Goal: Browse casually: Explore the website without a specific task or goal

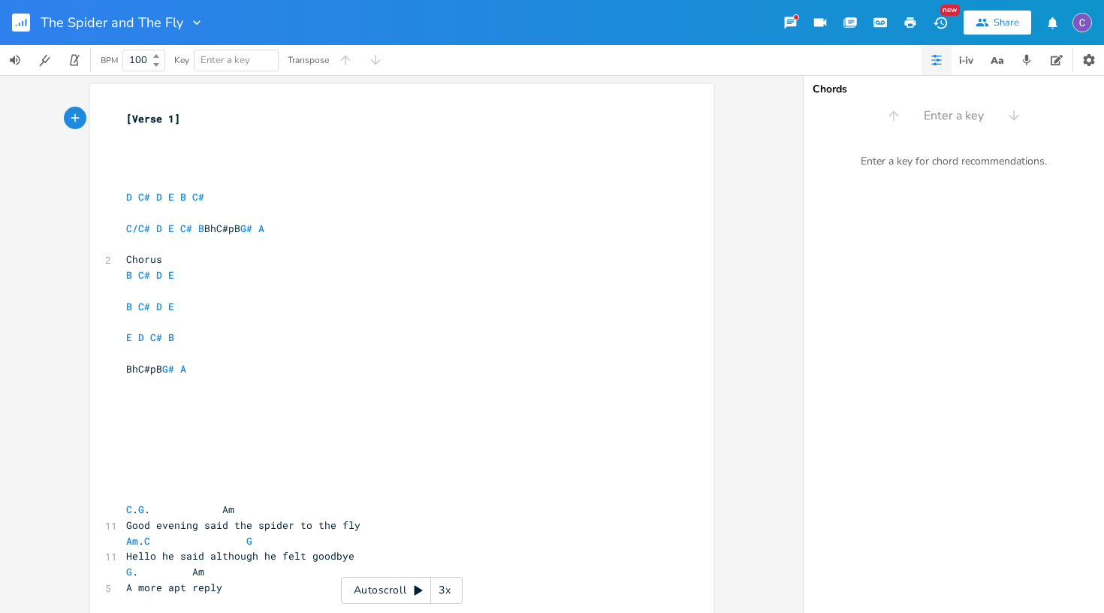
click at [26, 29] on rect "button" at bounding box center [21, 23] width 18 height 18
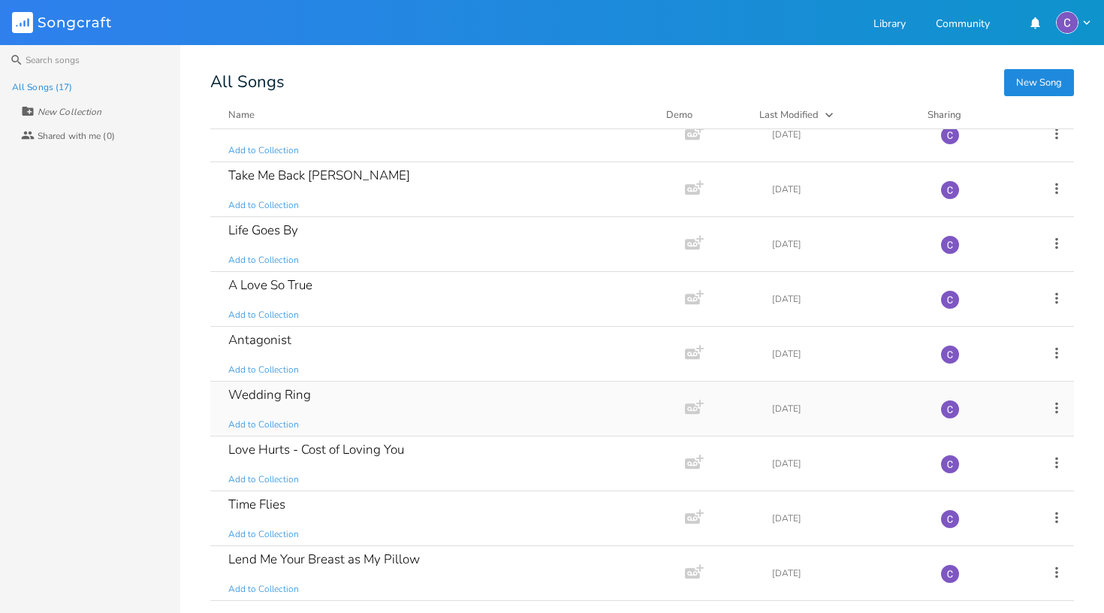
scroll to position [460, 0]
click at [374, 417] on div "Wedding Ring Add to Collection" at bounding box center [444, 408] width 433 height 54
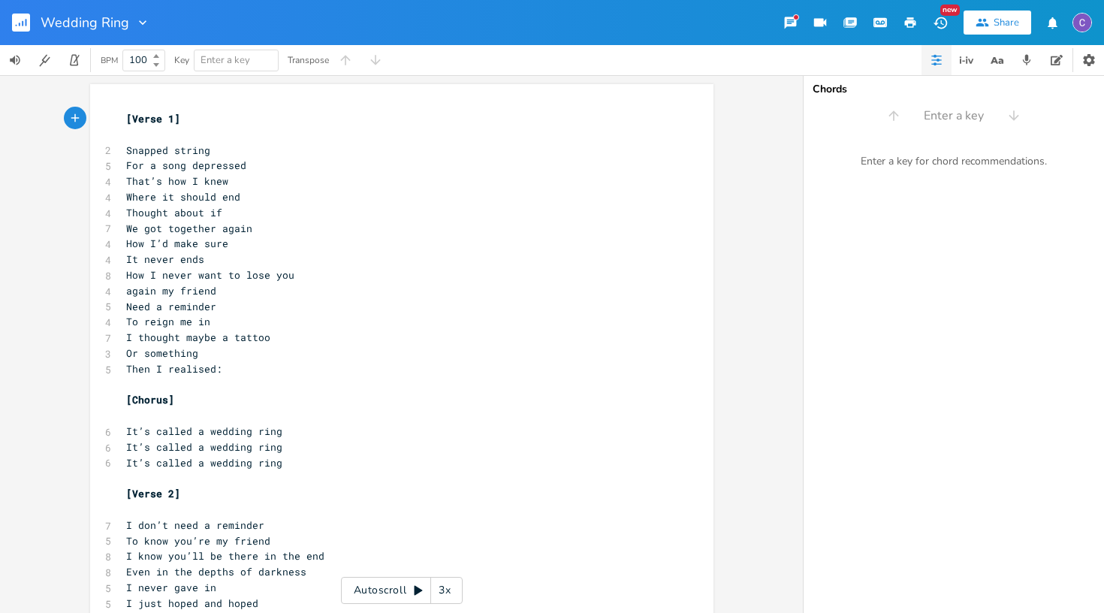
click at [418, 598] on div "Autoscroll 3x" at bounding box center [402, 590] width 122 height 27
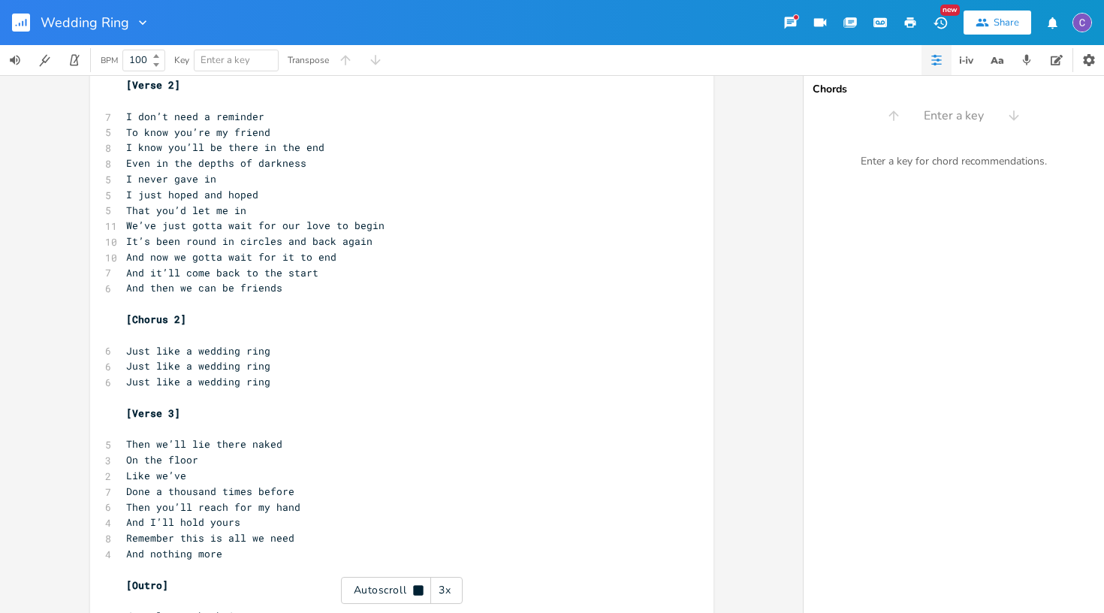
scroll to position [410, 0]
click at [418, 598] on div "Autoscroll 3x" at bounding box center [402, 590] width 122 height 27
click at [442, 596] on div "3x" at bounding box center [444, 590] width 27 height 27
click at [442, 596] on div "4x" at bounding box center [444, 590] width 27 height 27
click at [442, 596] on div "5x" at bounding box center [444, 590] width 27 height 27
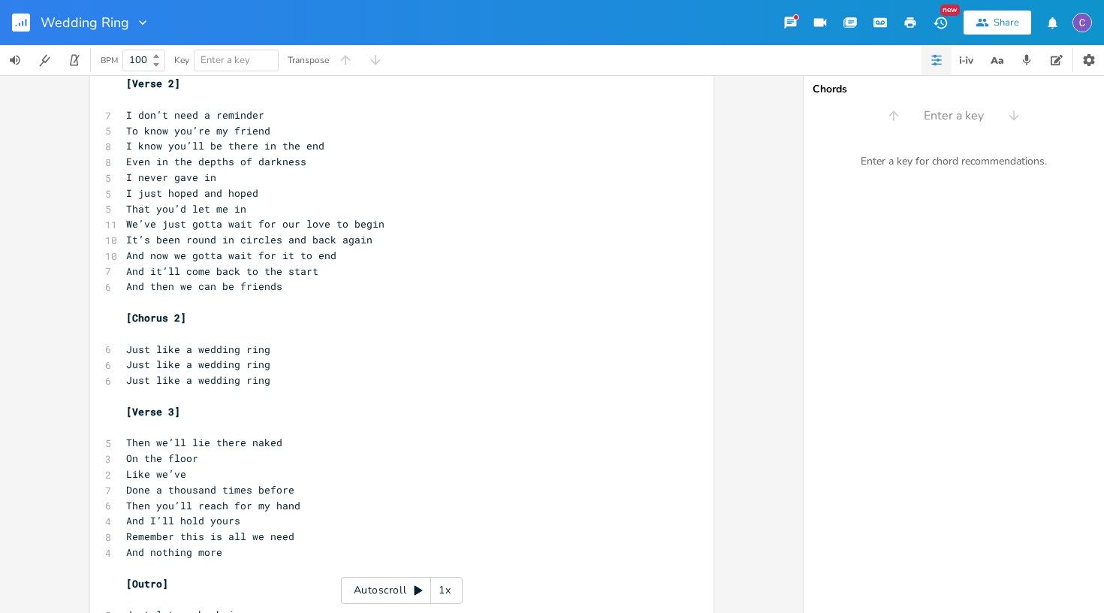
click at [442, 596] on div "1x" at bounding box center [444, 590] width 27 height 27
click at [413, 596] on div "Autoscroll 2x" at bounding box center [402, 590] width 122 height 27
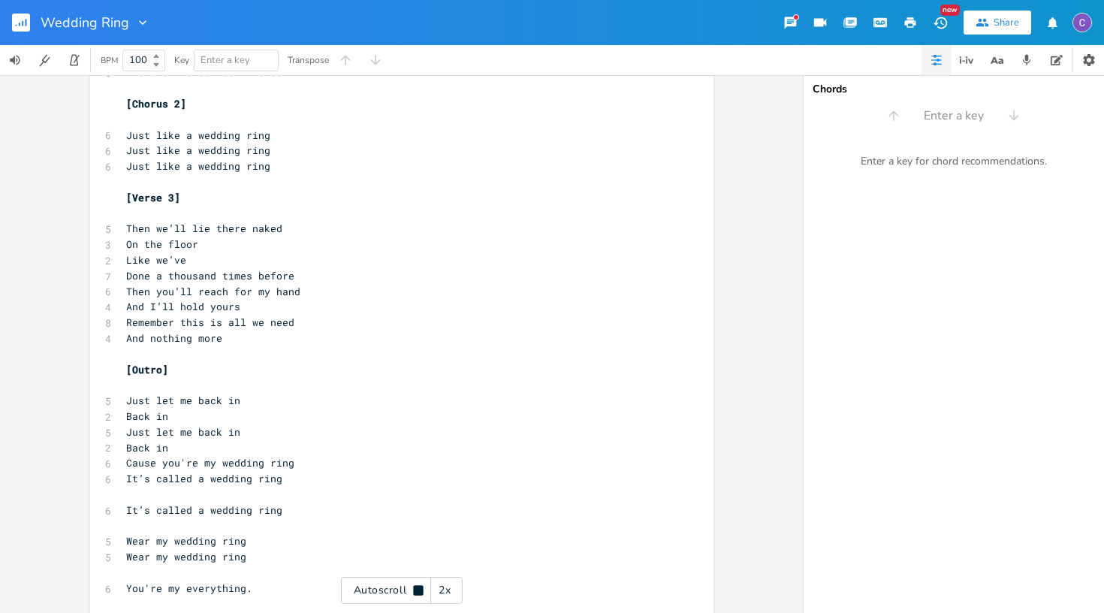
scroll to position [625, 0]
click at [26, 17] on rect "button" at bounding box center [21, 23] width 18 height 18
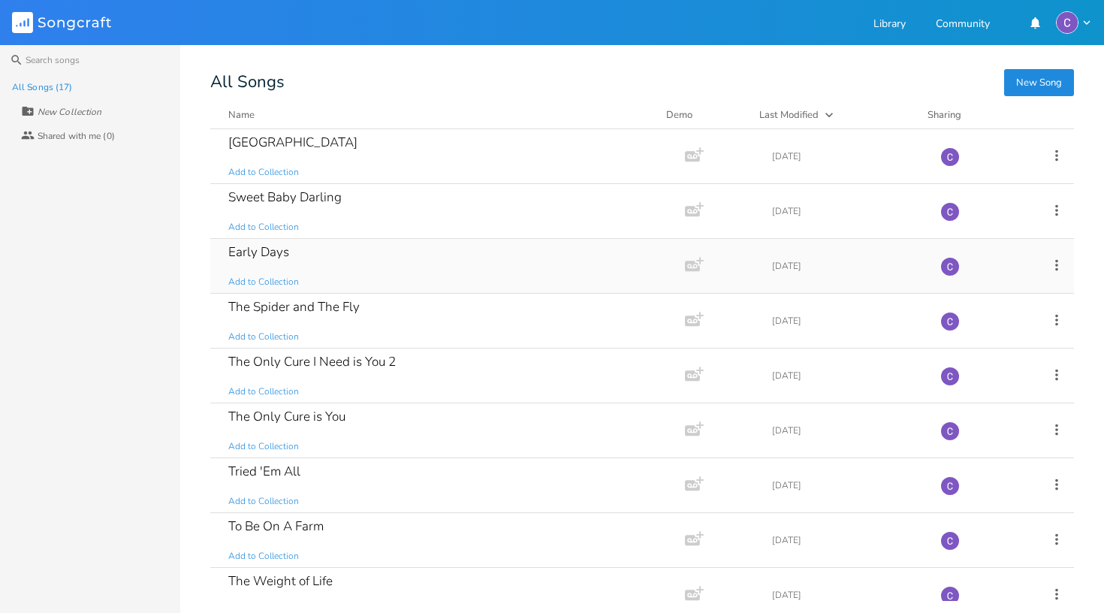
click at [323, 279] on div "Early Days Add to Collection" at bounding box center [444, 266] width 433 height 54
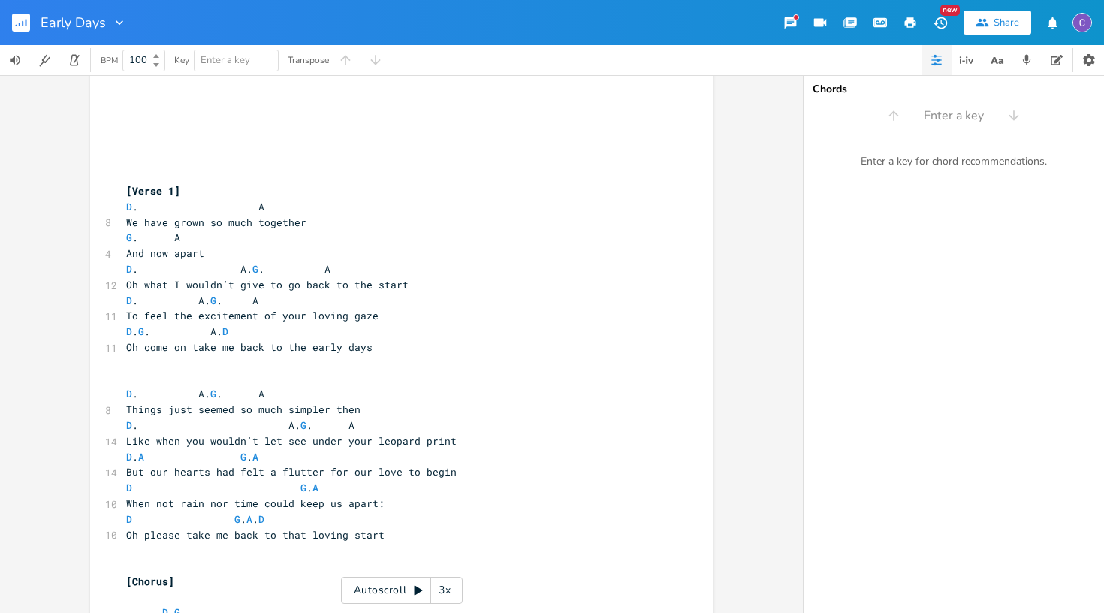
scroll to position [82, 0]
click at [424, 592] on div "Autoscroll 3x" at bounding box center [402, 590] width 122 height 27
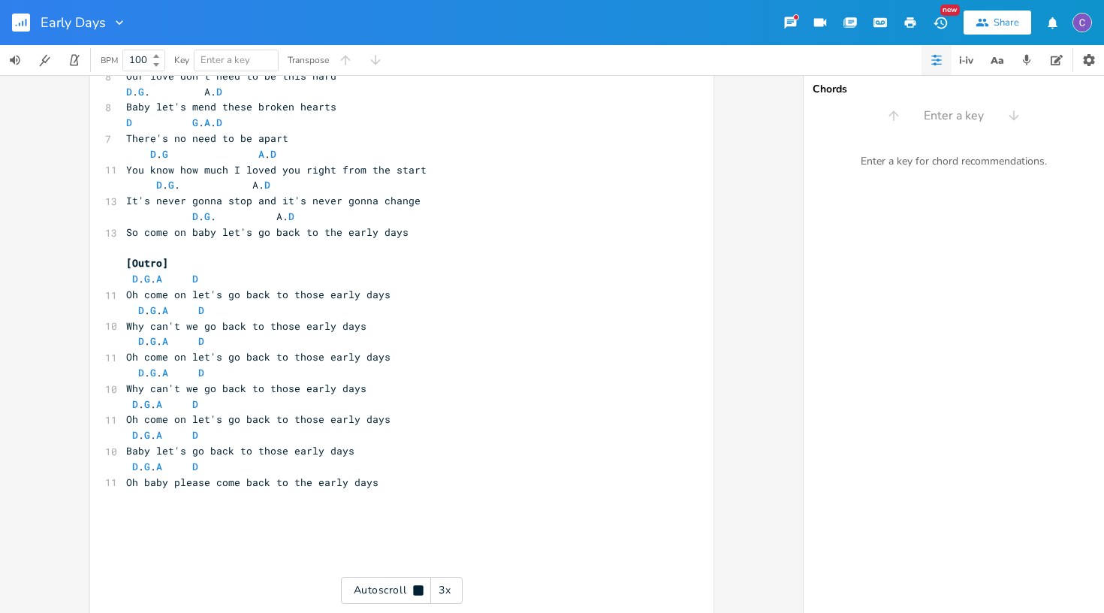
scroll to position [2667, 0]
